Goal: Information Seeking & Learning: Learn about a topic

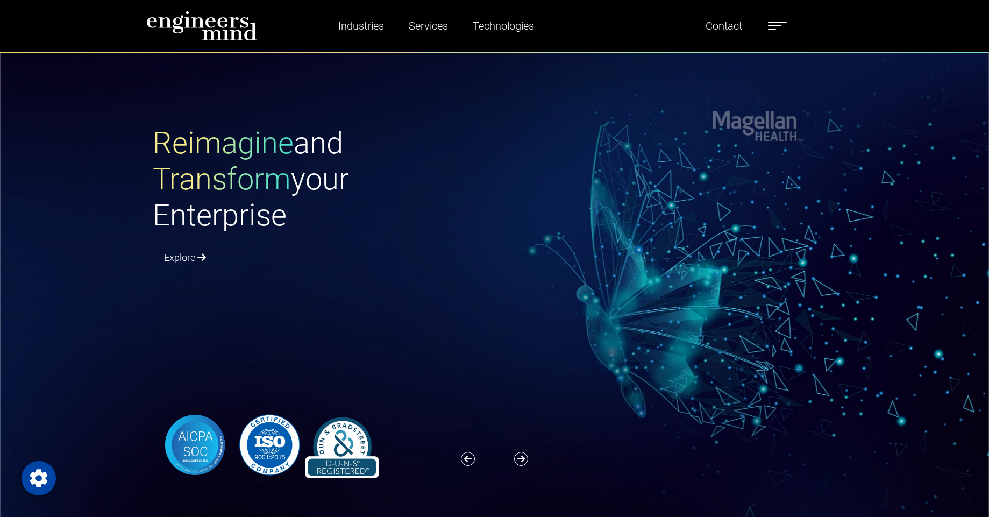
click at [771, 29] on label at bounding box center [777, 26] width 19 height 14
click at [561, 162] on div "Reimagine and Transform your Enterprise Explore" at bounding box center [501, 194] width 710 height 139
click at [771, 25] on ul "Industries Financial Services Healthcare Manufacturing Services Digital Transfo…" at bounding box center [550, 25] width 483 height 25
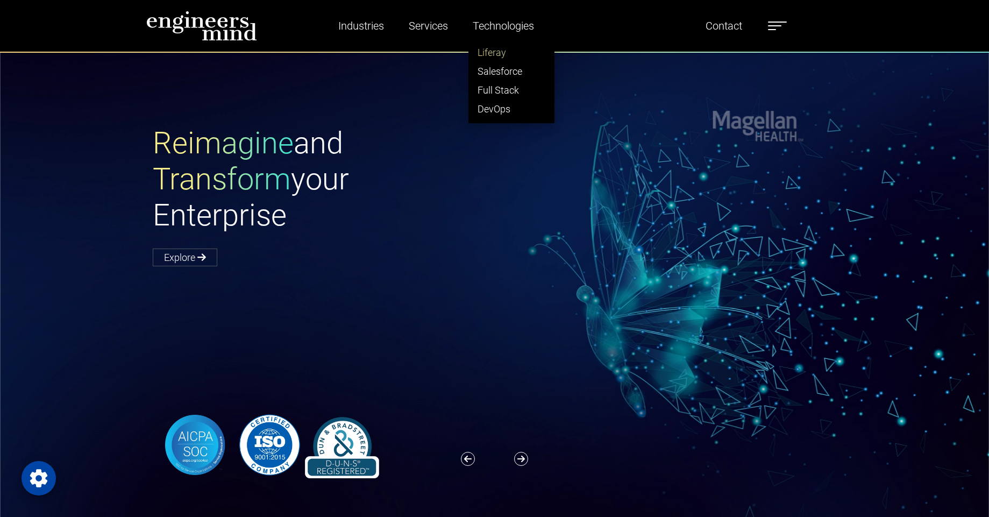
click at [487, 49] on link "Liferay" at bounding box center [511, 52] width 85 height 19
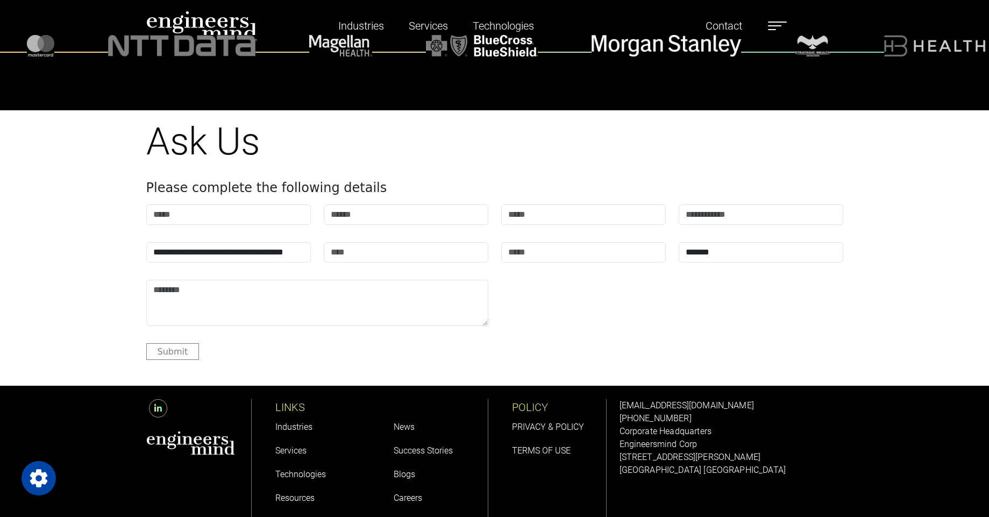
scroll to position [4534, 0]
